Goal: Task Accomplishment & Management: Use online tool/utility

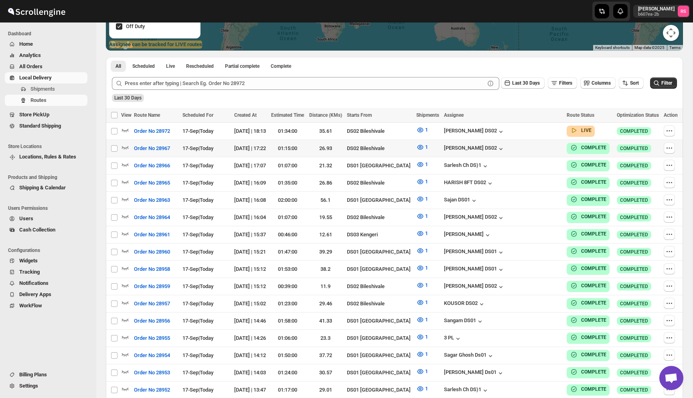
scroll to position [185, 0]
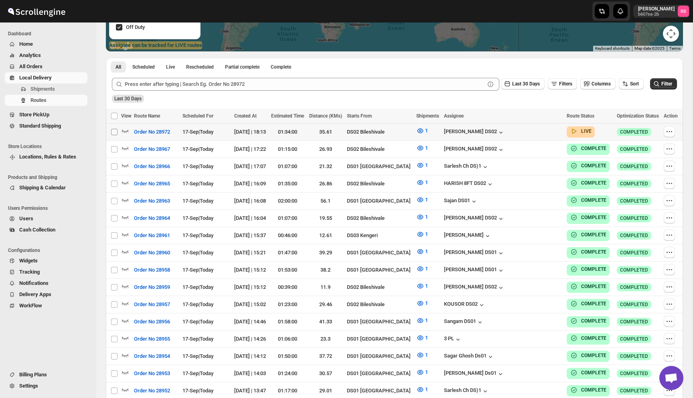
click at [114, 132] on input "Select route" at bounding box center [114, 132] width 6 height 6
checkbox input "true"
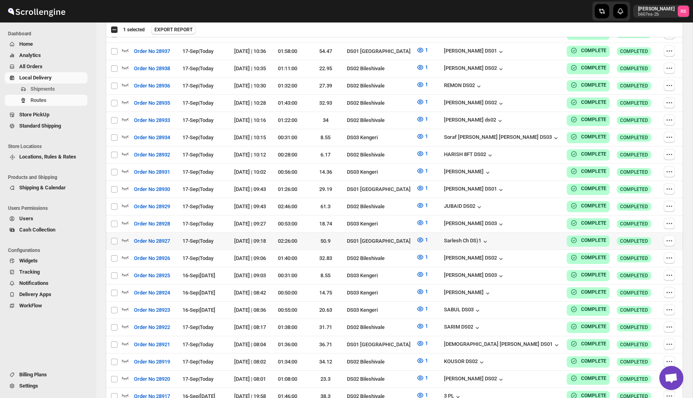
scroll to position [754, 0]
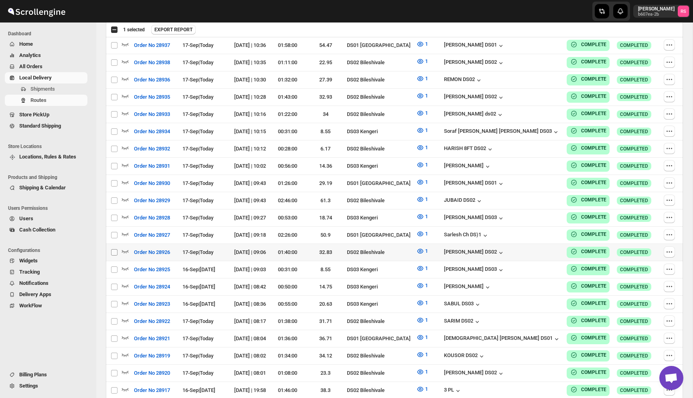
click at [115, 249] on input "Select route" at bounding box center [114, 252] width 6 height 6
checkbox input "true"
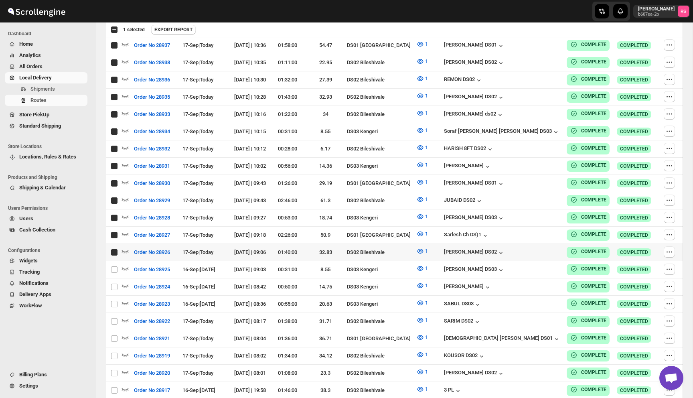
checkbox input "true"
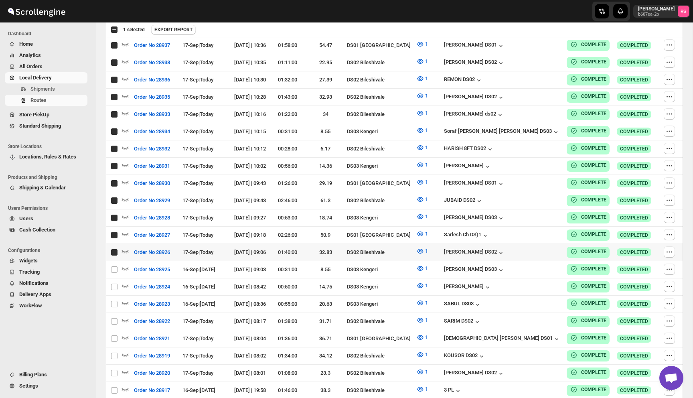
checkbox input "true"
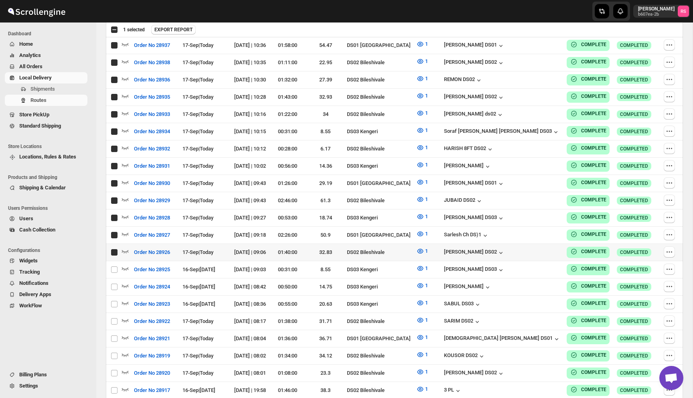
checkbox input "true"
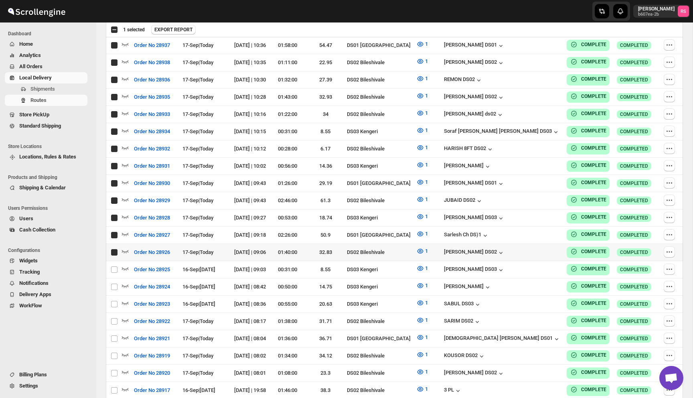
checkbox input "true"
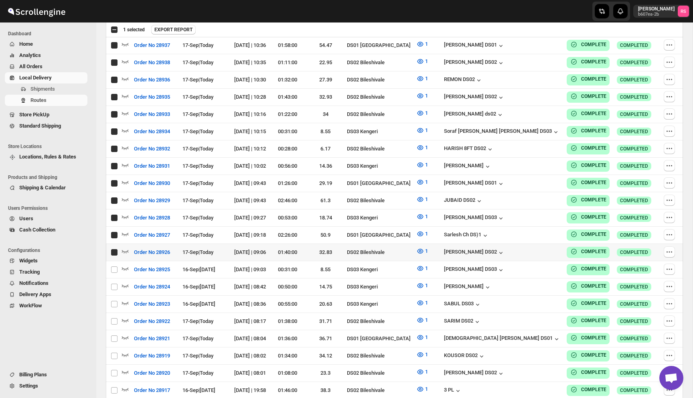
checkbox input "true"
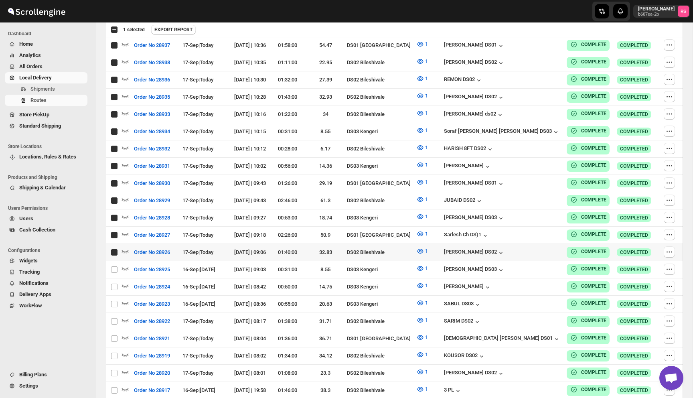
checkbox input "true"
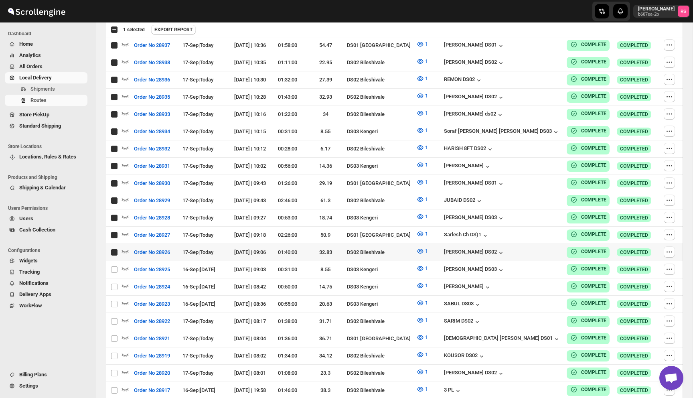
checkbox input "true"
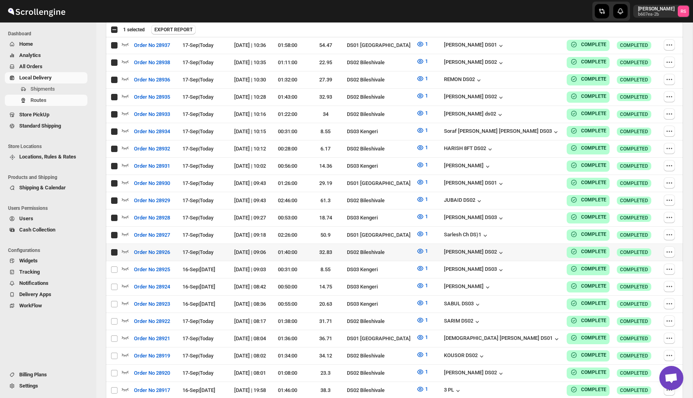
checkbox input "true"
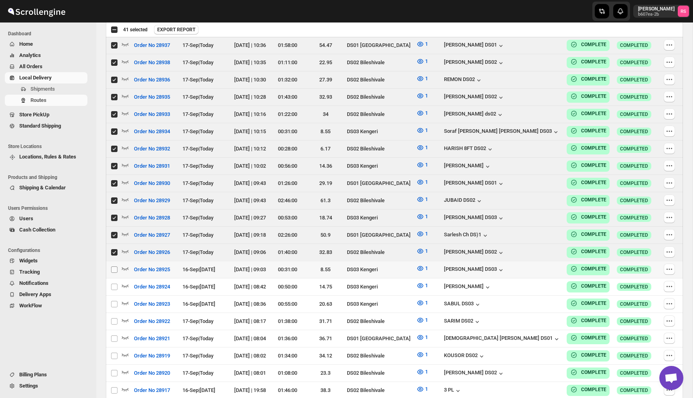
click at [113, 266] on input "Select route" at bounding box center [114, 269] width 6 height 6
checkbox input "true"
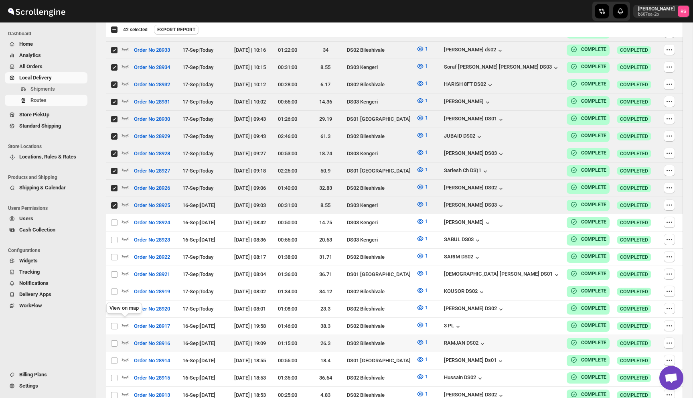
scroll to position [823, 0]
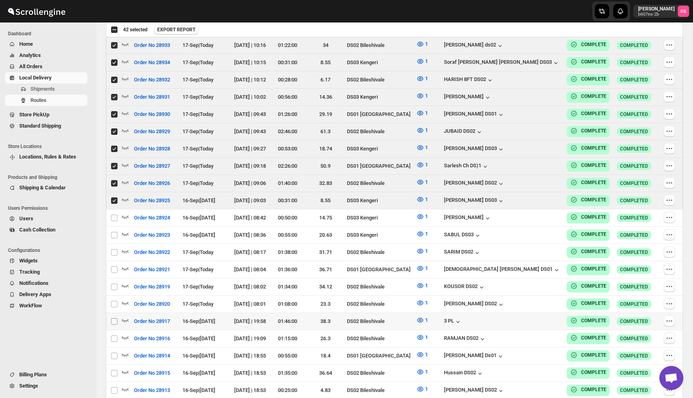
click at [114, 318] on input "Select route" at bounding box center [114, 321] width 6 height 6
checkbox input "true"
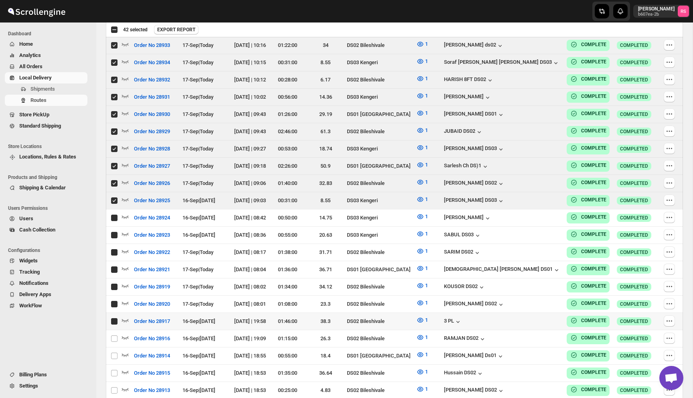
checkbox input "true"
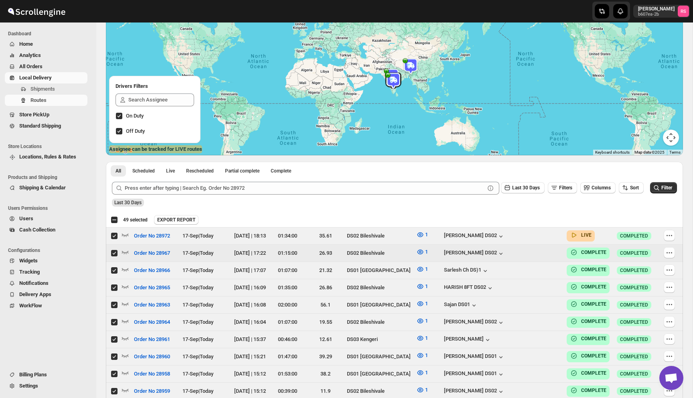
scroll to position [100, 0]
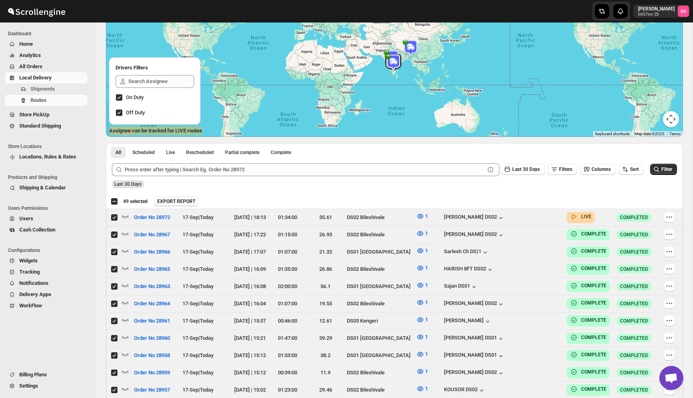
click at [195, 201] on span "EXPORT REPORT" at bounding box center [176, 201] width 38 height 6
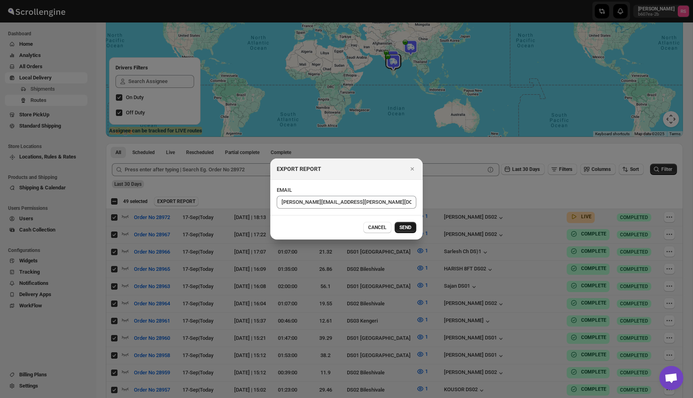
click at [403, 227] on span "SEND" at bounding box center [405, 227] width 12 height 6
checkbox input "false"
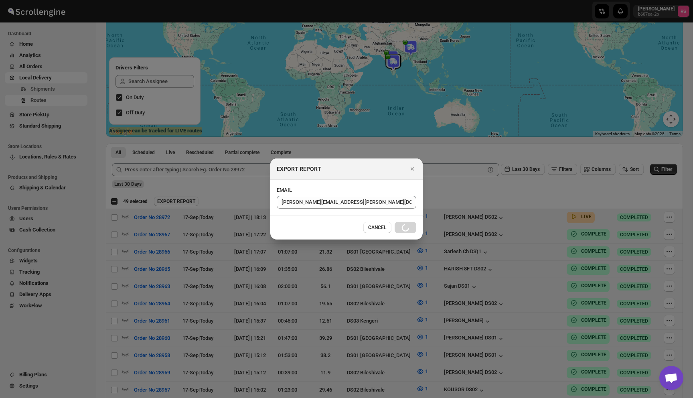
checkbox input "false"
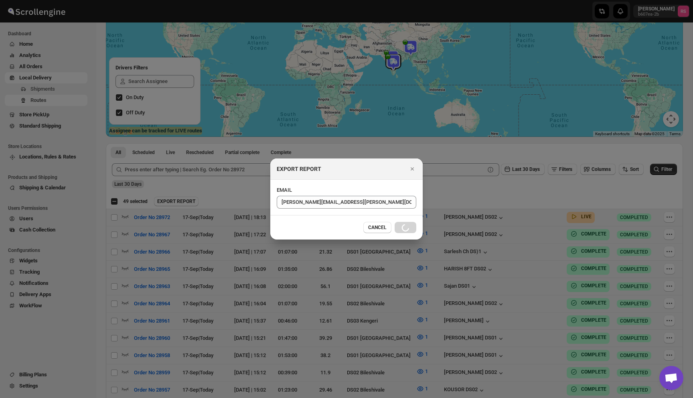
checkbox input "false"
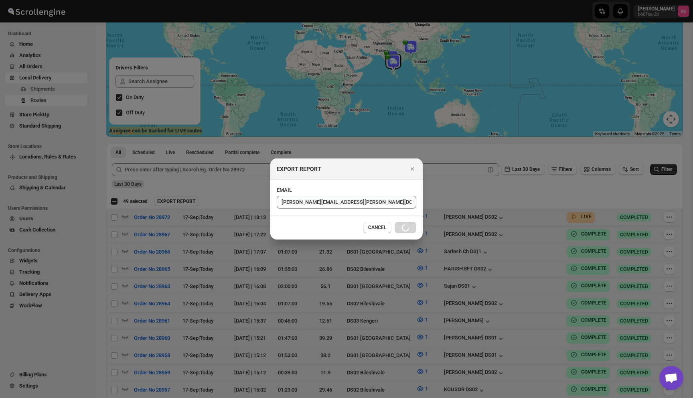
checkbox input "false"
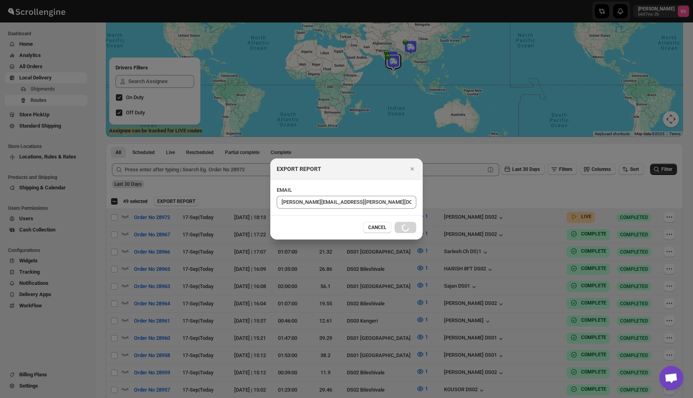
checkbox input "false"
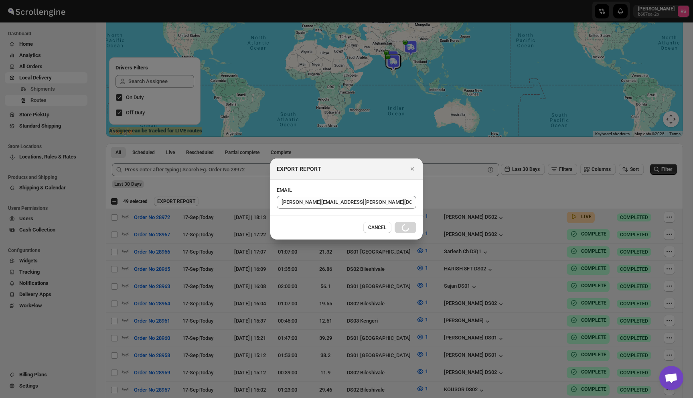
checkbox input "false"
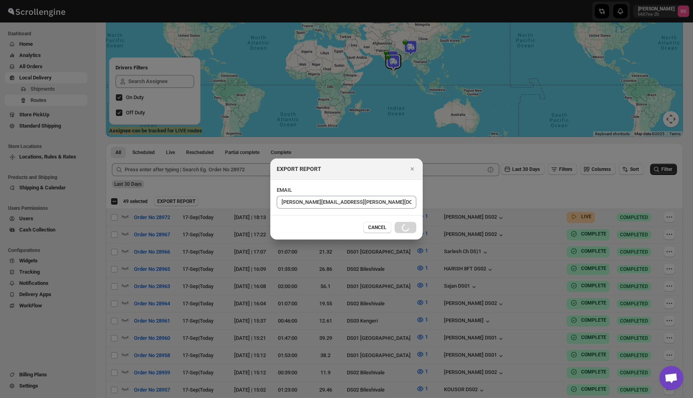
checkbox input "false"
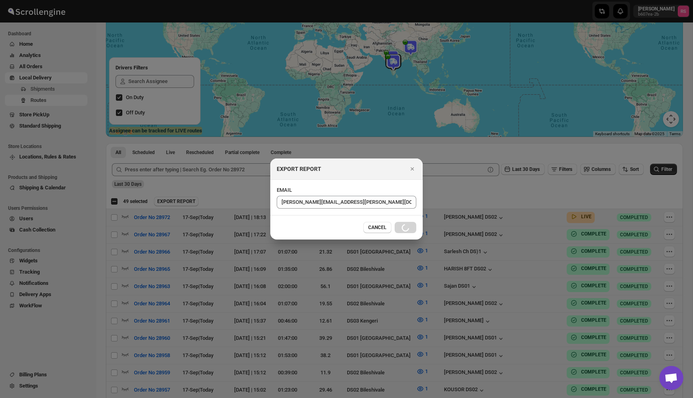
checkbox input "false"
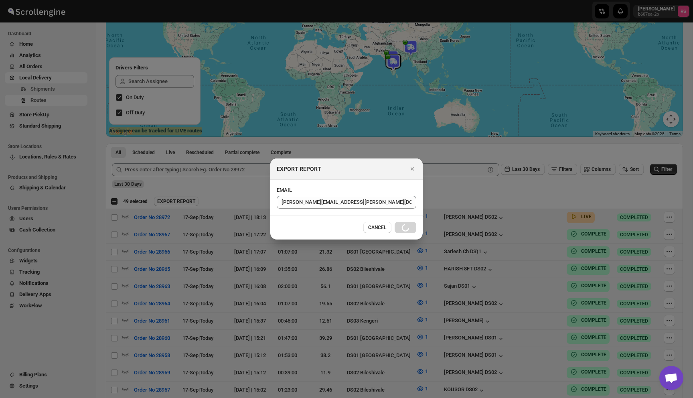
checkbox input "false"
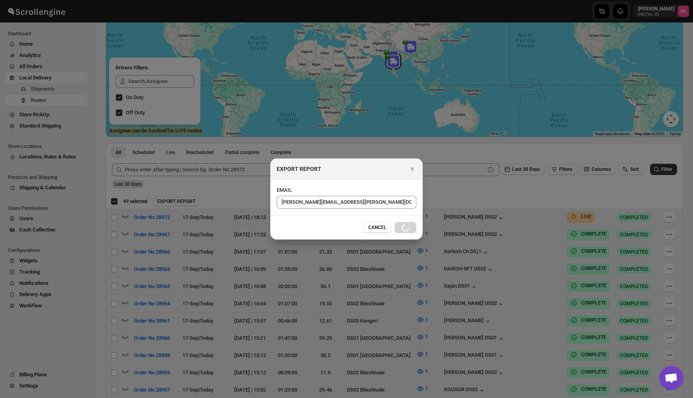
checkbox input "false"
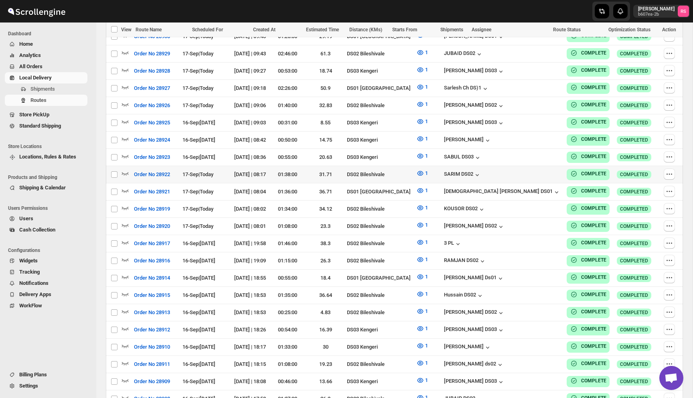
scroll to position [906, 0]
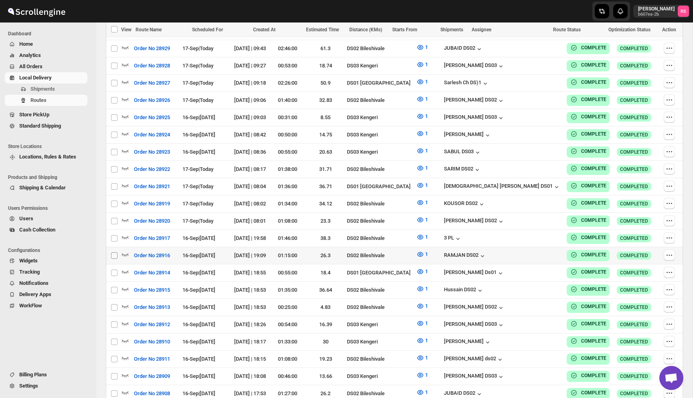
click at [114, 252] on input "Select route" at bounding box center [114, 255] width 6 height 6
checkbox input "true"
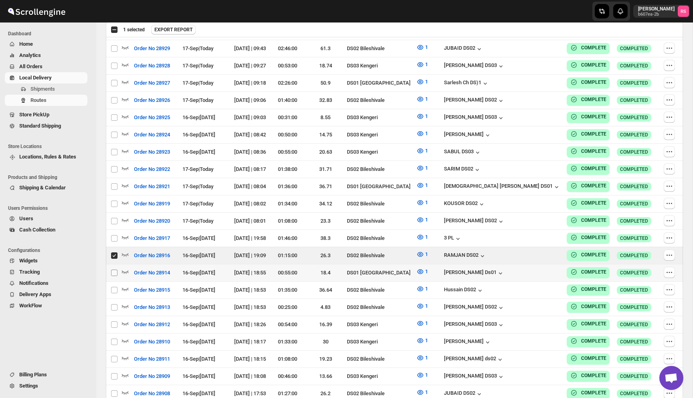
click at [116, 269] on input "Select route" at bounding box center [114, 272] width 6 height 6
checkbox input "true"
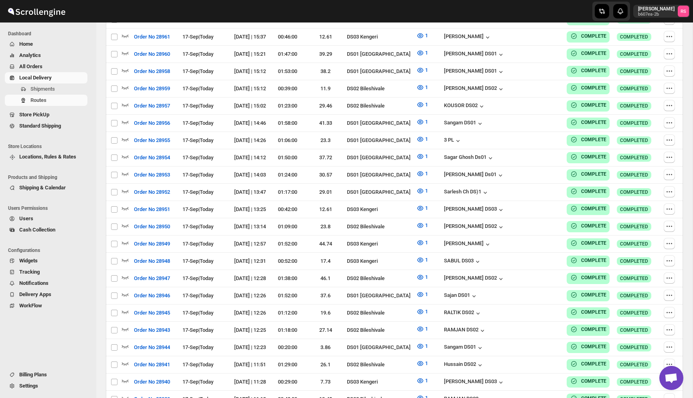
scroll to position [0, 0]
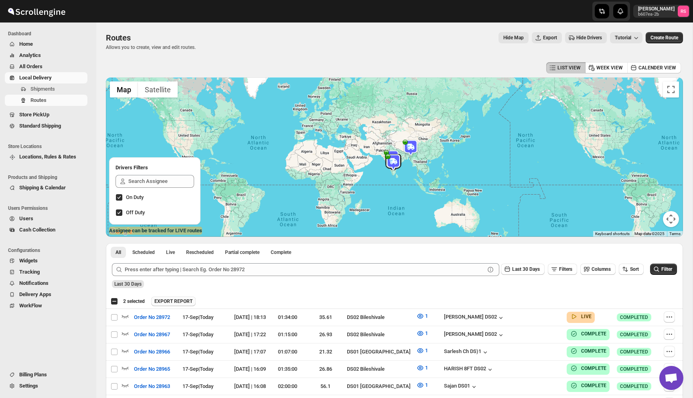
click at [171, 302] on span "EXPORT REPORT" at bounding box center [173, 301] width 38 height 6
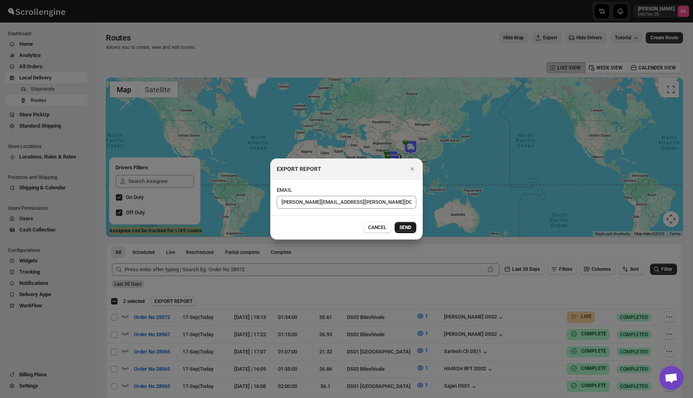
click at [406, 223] on button "SEND" at bounding box center [405, 227] width 22 height 11
checkbox input "false"
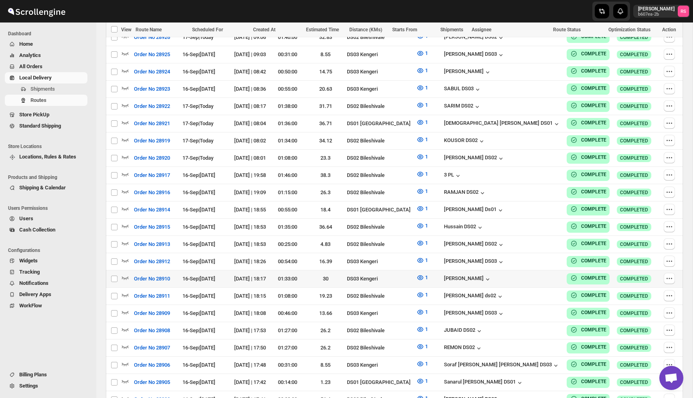
scroll to position [956, 0]
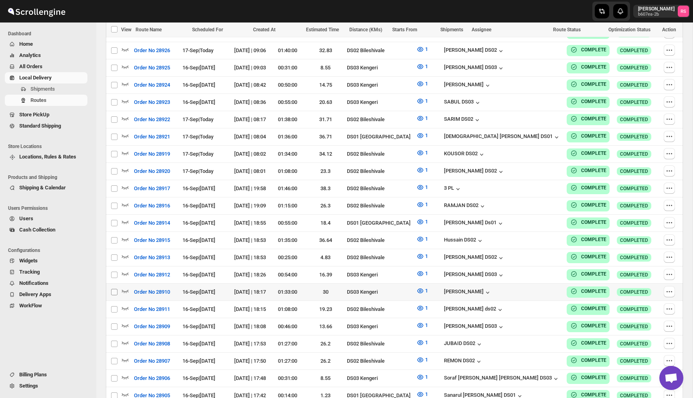
click at [114, 289] on input "Select route" at bounding box center [114, 292] width 6 height 6
checkbox input "true"
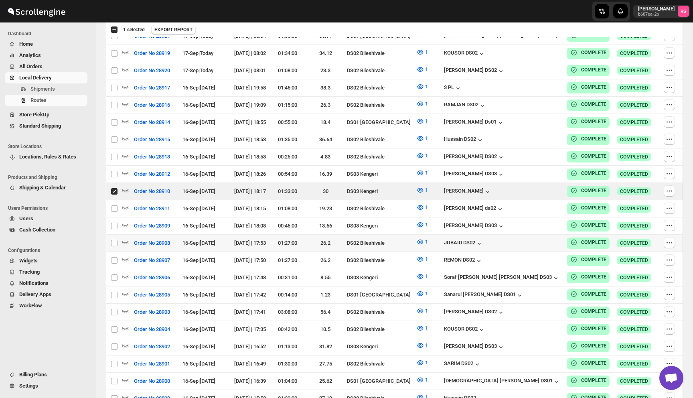
scroll to position [1058, 0]
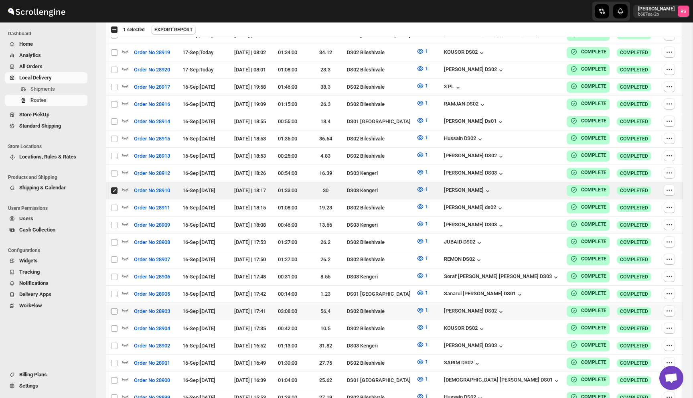
click at [114, 308] on input "Select route" at bounding box center [114, 311] width 6 height 6
checkbox input "true"
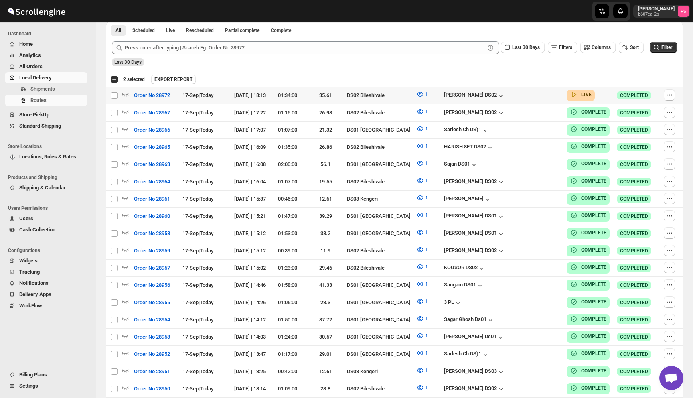
scroll to position [85, 0]
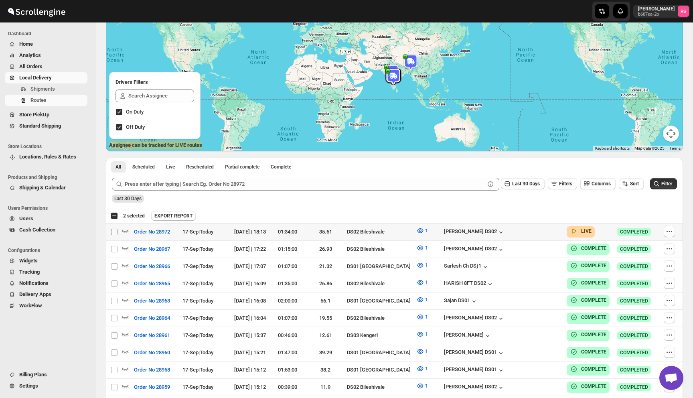
click at [115, 234] on input "Select route" at bounding box center [114, 231] width 6 height 6
checkbox input "true"
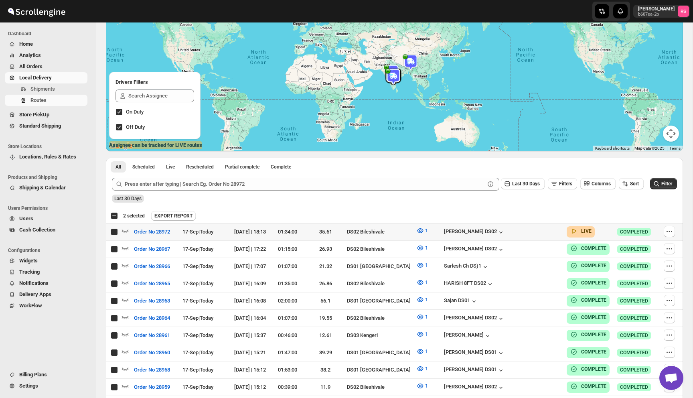
checkbox input "true"
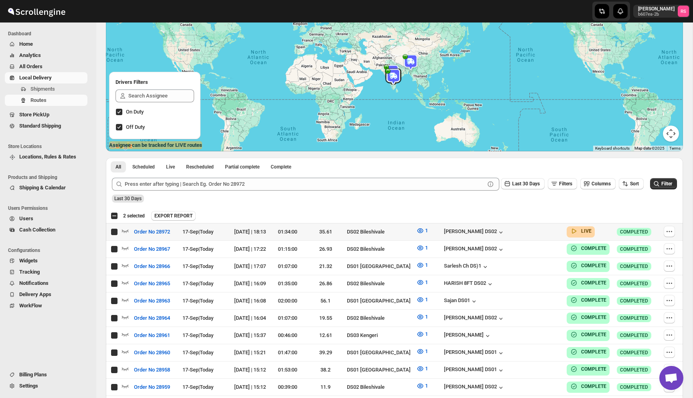
checkbox input "true"
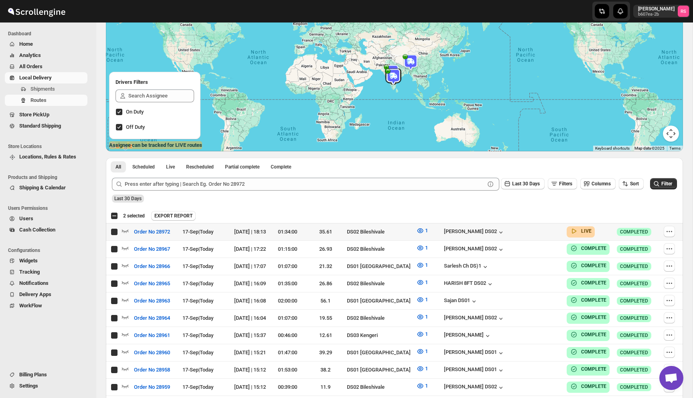
checkbox input "true"
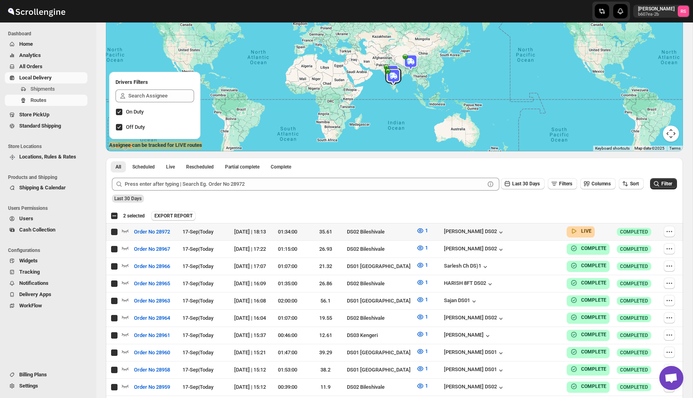
checkbox input "true"
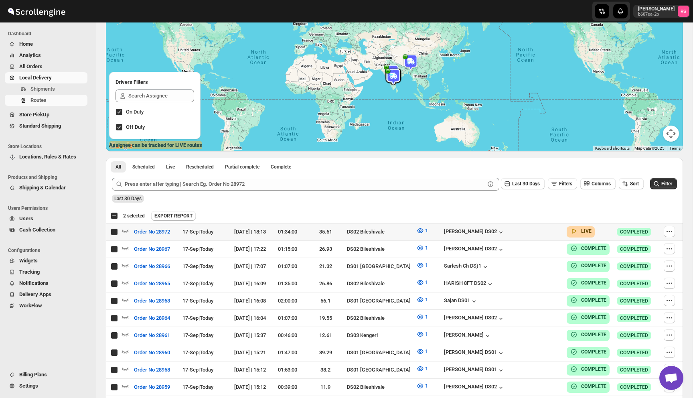
checkbox input "true"
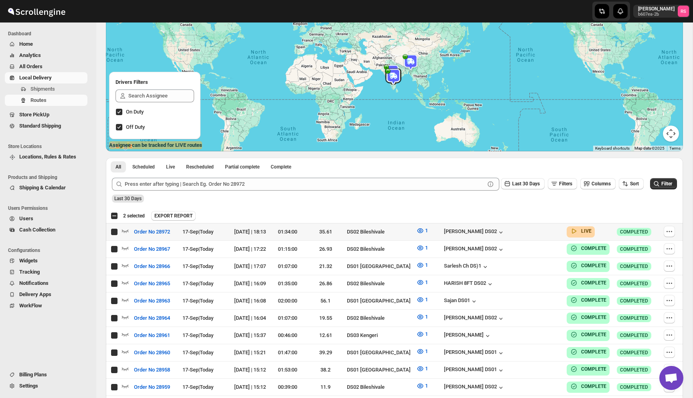
checkbox input "true"
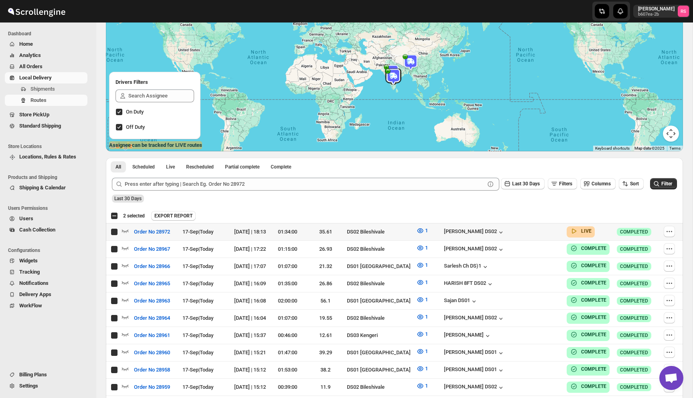
checkbox input "true"
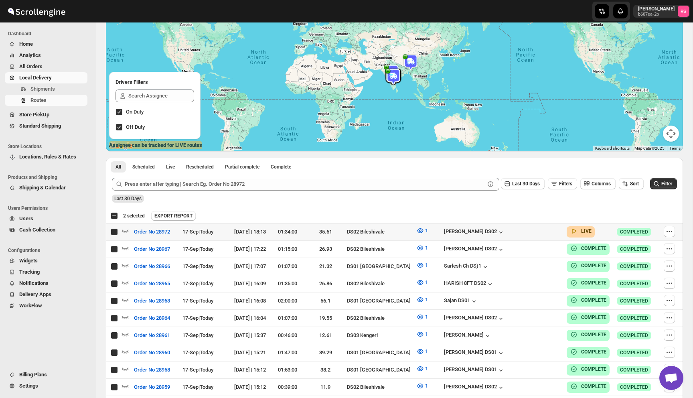
checkbox input "true"
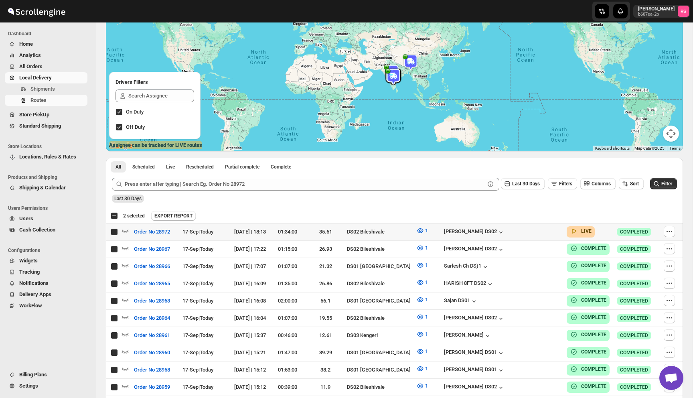
checkbox input "true"
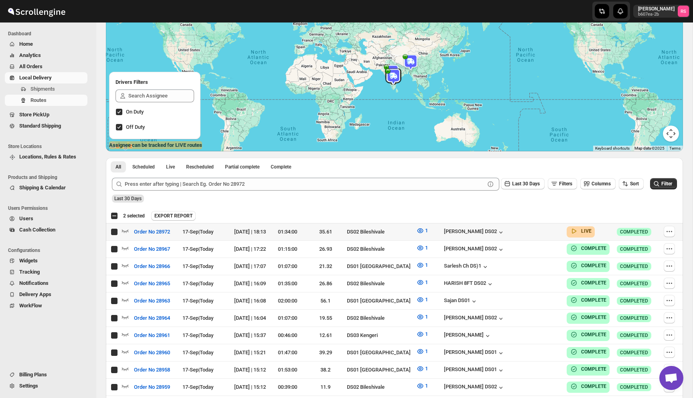
checkbox input "true"
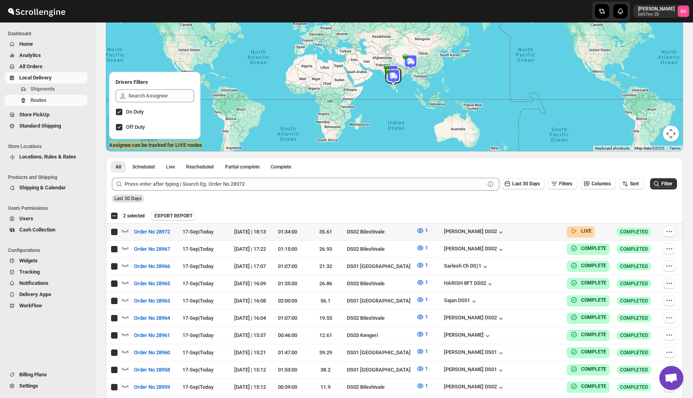
checkbox input "true"
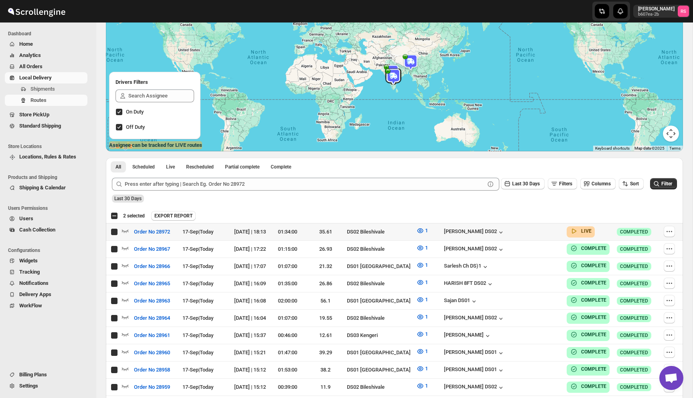
checkbox input "true"
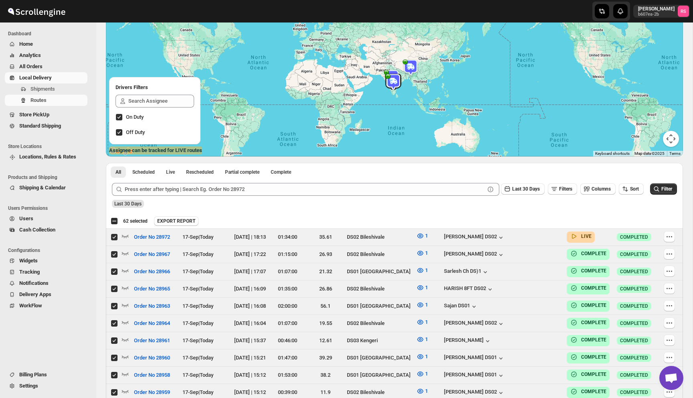
scroll to position [0, 0]
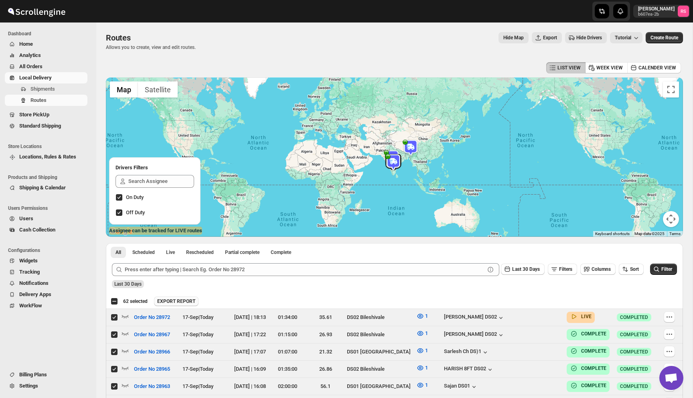
click at [178, 302] on span "EXPORT REPORT" at bounding box center [176, 301] width 38 height 6
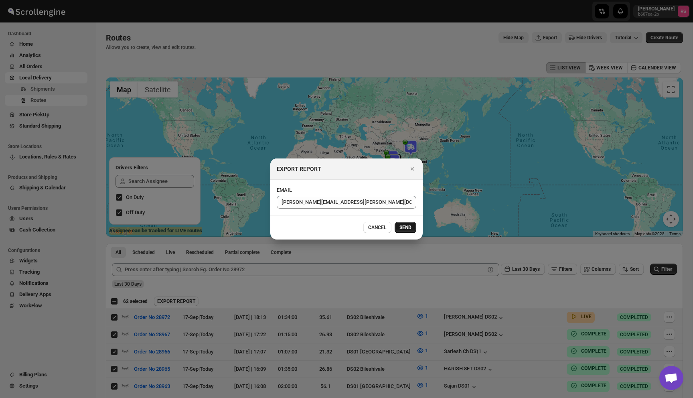
click at [402, 231] on span "SEND" at bounding box center [405, 227] width 12 height 6
checkbox input "false"
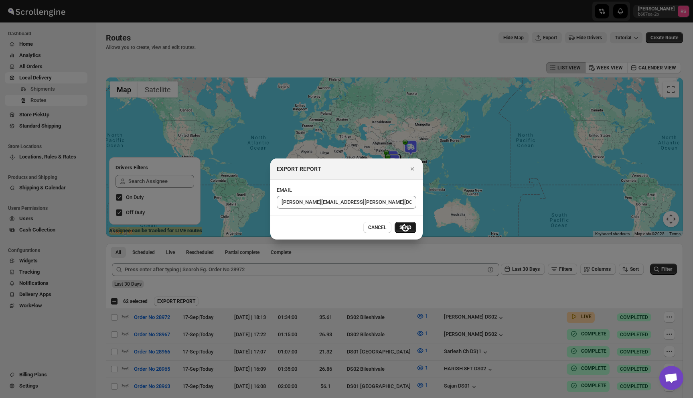
checkbox input "false"
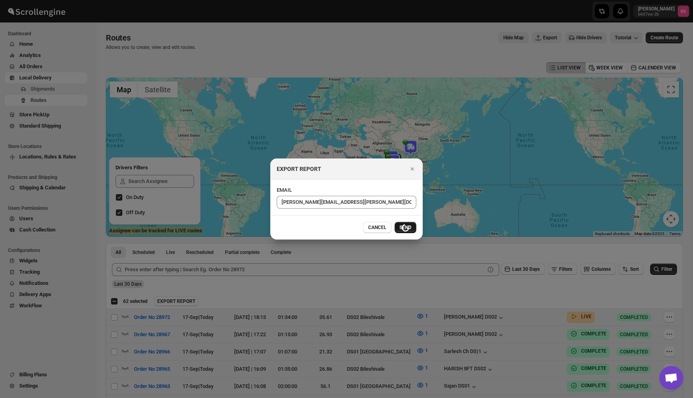
checkbox input "false"
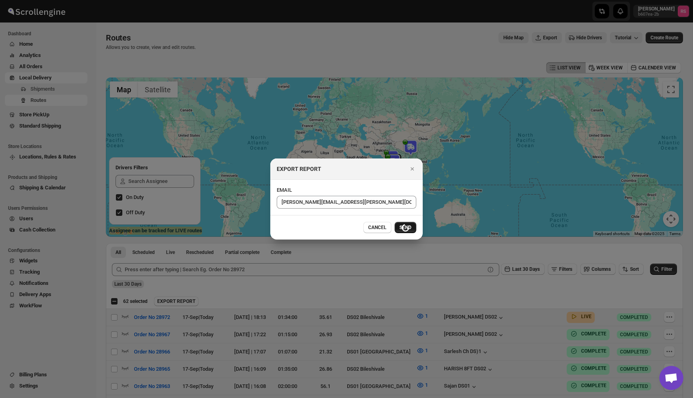
checkbox input "false"
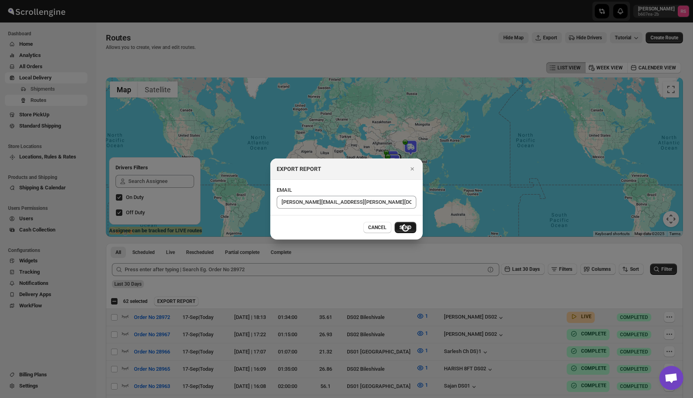
checkbox input "false"
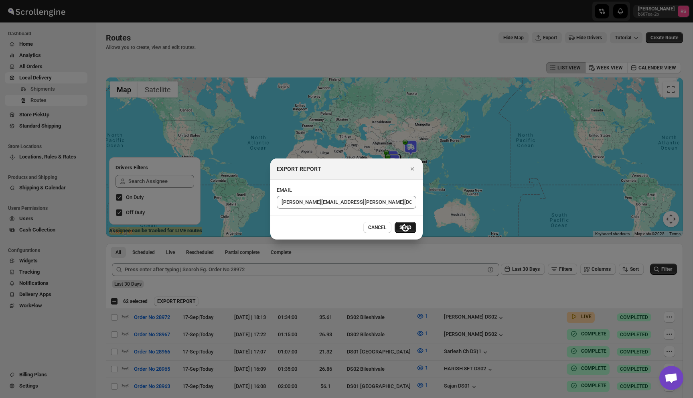
checkbox input "false"
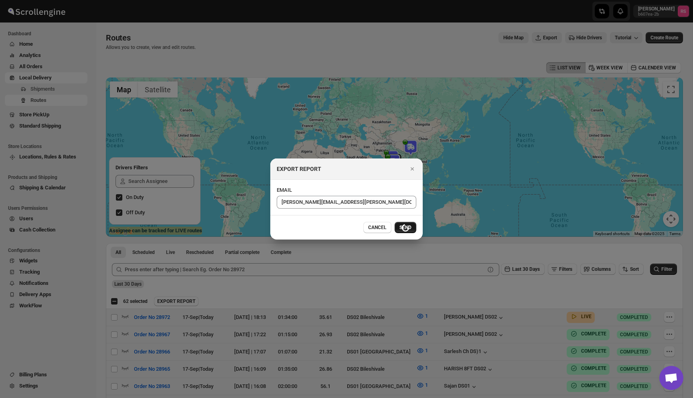
checkbox input "false"
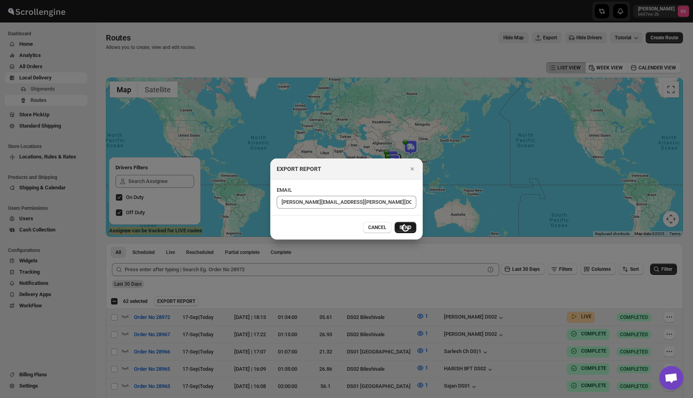
checkbox input "false"
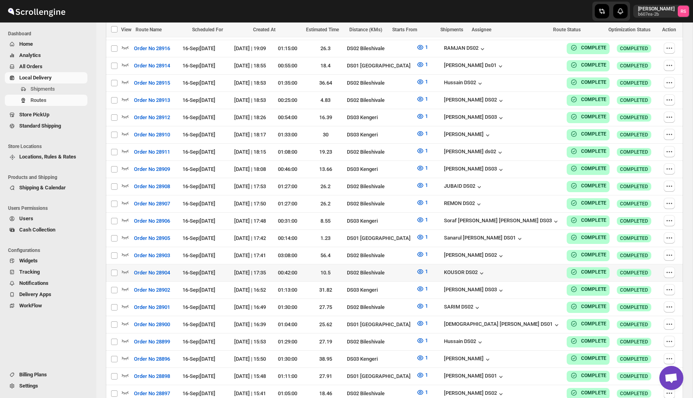
scroll to position [1124, 0]
